Goal: Information Seeking & Learning: Learn about a topic

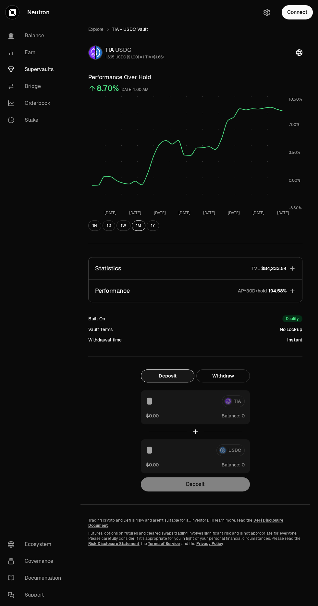
click at [46, 68] on link "Supervaults" at bounding box center [37, 69] width 68 height 17
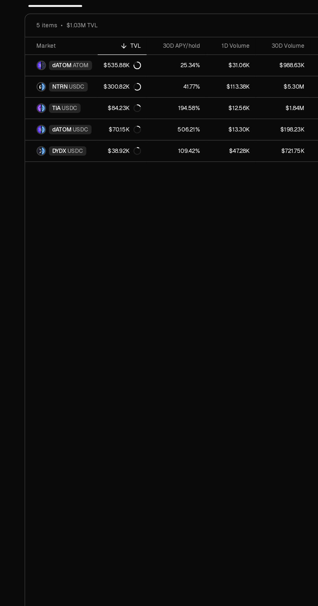
scroll to position [0, 3]
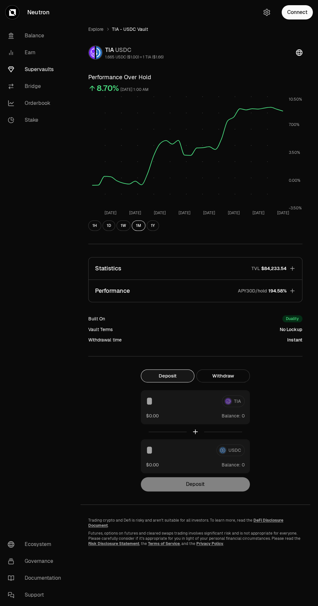
click at [93, 26] on link "Explore" at bounding box center [95, 29] width 15 height 6
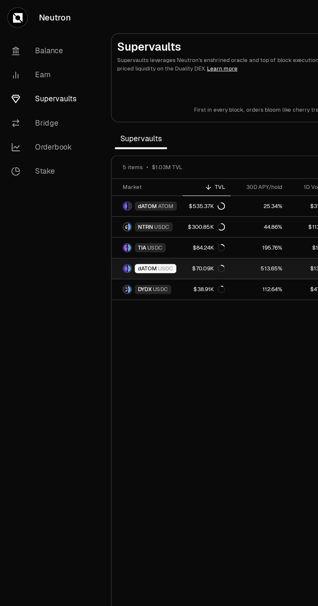
click at [126, 183] on link "dATOM USDC" at bounding box center [103, 188] width 50 height 14
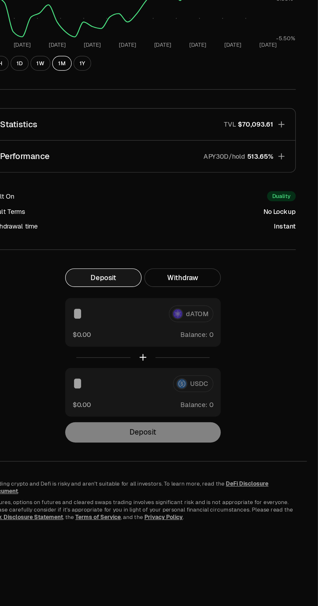
click at [285, 273] on button "Statistics TVL $70,093.61" at bounding box center [196, 268] width 214 height 22
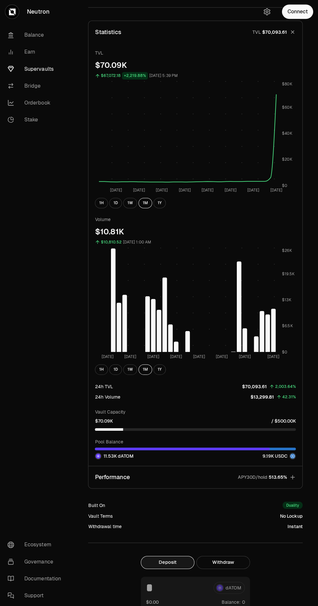
scroll to position [236, 0]
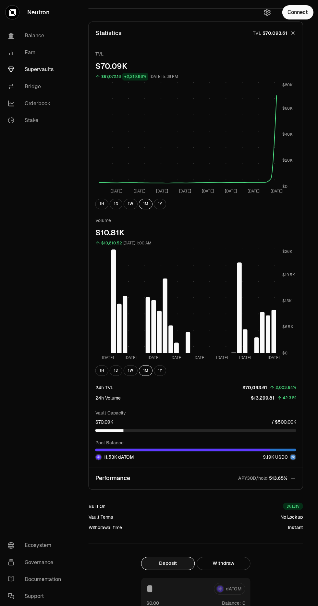
click at [36, 73] on link "Supervaults" at bounding box center [37, 69] width 68 height 17
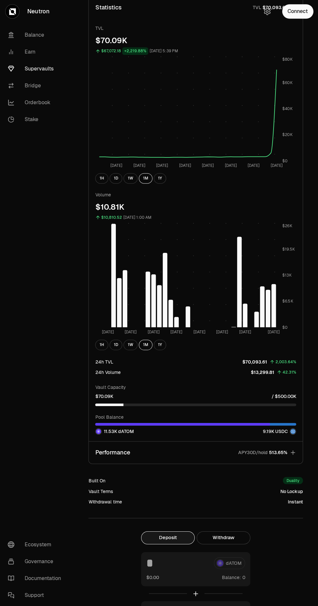
scroll to position [275, 0]
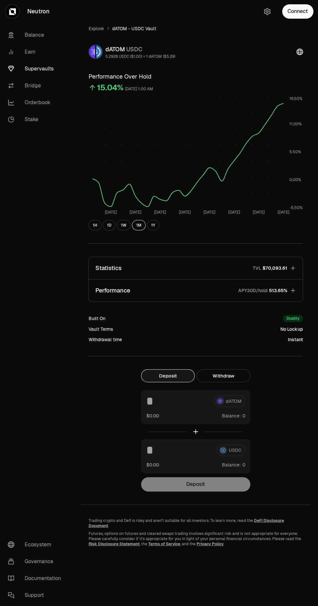
click at [98, 29] on link "Explore" at bounding box center [95, 29] width 15 height 6
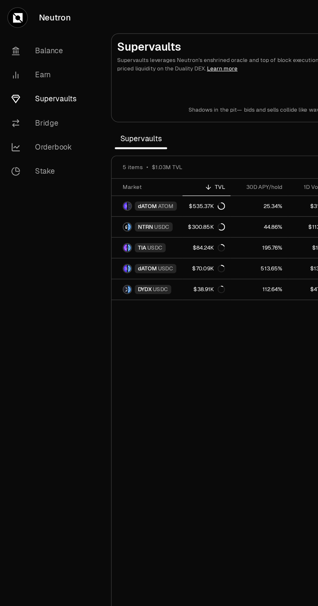
scroll to position [0, 4]
